Goal: Find specific page/section: Find specific page/section

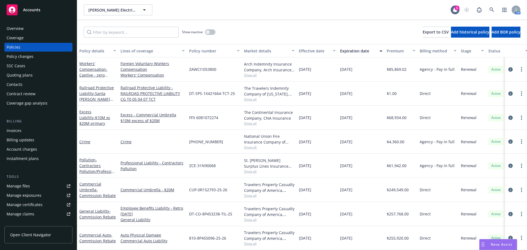
scroll to position [27, 0]
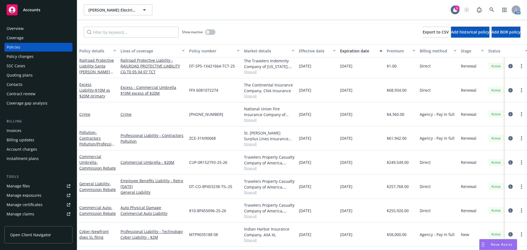
click at [19, 28] on div "Overview" at bounding box center [15, 28] width 17 height 9
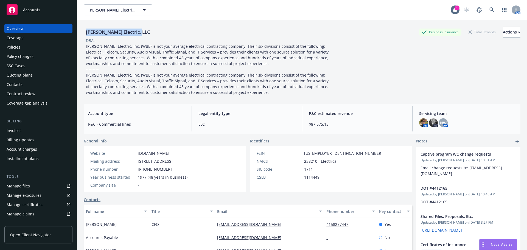
drag, startPoint x: 141, startPoint y: 32, endPoint x: 81, endPoint y: 33, distance: 60.1
click at [81, 33] on div "[PERSON_NAME] Electric, LLC Business Insurance Total Rewards Actions DBA: - Acc…" at bounding box center [302, 145] width 450 height 250
copy div "[PERSON_NAME] Electric, LLC"
click at [15, 48] on div "Policies" at bounding box center [14, 47] width 14 height 9
